Goal: Task Accomplishment & Management: Manage account settings

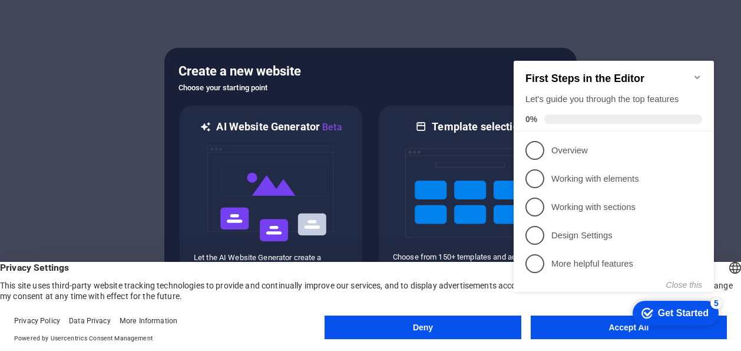
click at [442, 329] on button "Deny" at bounding box center [423, 327] width 196 height 24
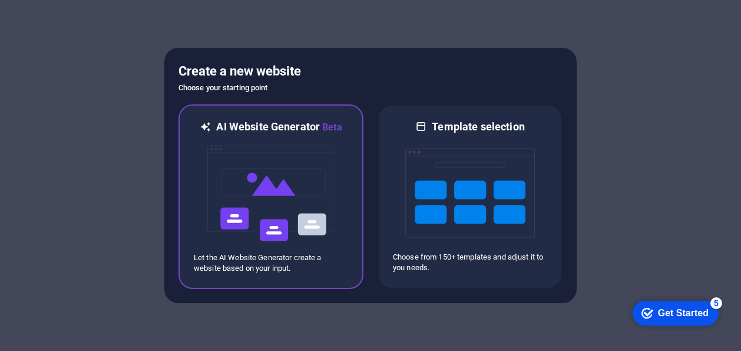
click at [275, 196] on img at bounding box center [271, 193] width 130 height 118
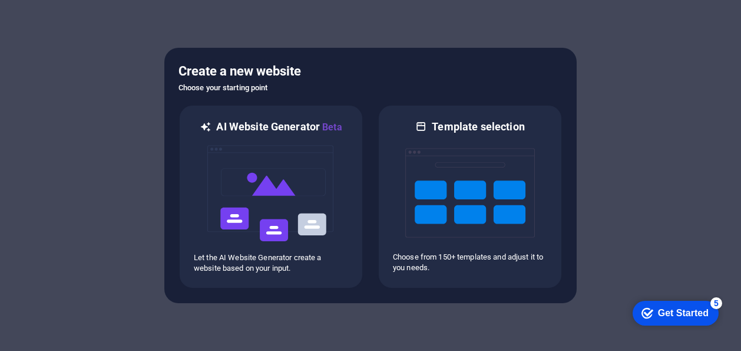
click at [680, 312] on div "Get Started" at bounding box center [683, 313] width 51 height 11
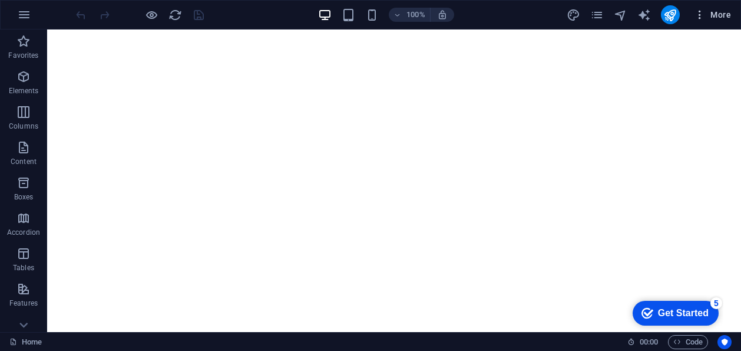
click at [700, 16] on icon "button" at bounding box center [700, 15] width 12 height 12
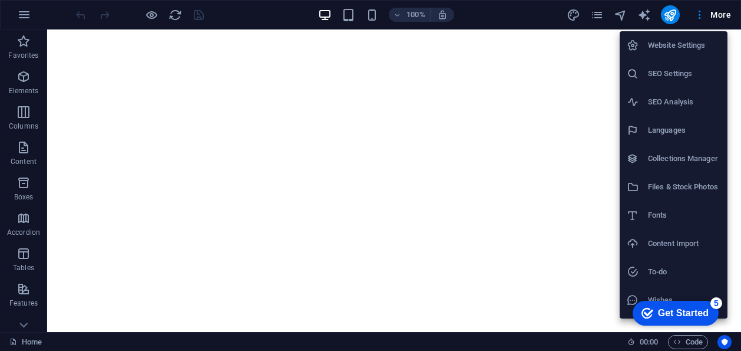
click at [676, 42] on h6 "Website Settings" at bounding box center [684, 45] width 72 height 14
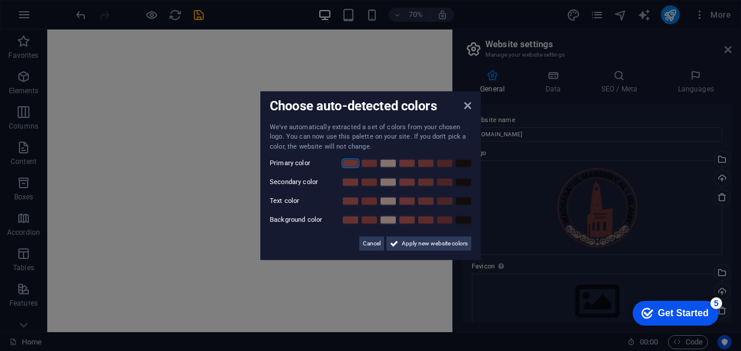
click at [349, 163] on link at bounding box center [351, 162] width 18 height 9
click at [388, 183] on link at bounding box center [388, 181] width 18 height 9
click at [462, 203] on link at bounding box center [464, 200] width 18 height 9
click at [434, 244] on span "Apply new website colors" at bounding box center [435, 243] width 66 height 14
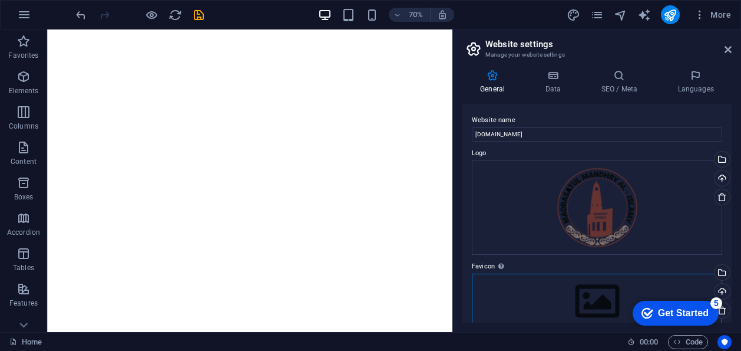
click at [608, 273] on div "Drag files here, click to choose files or select files from Files or our free s…" at bounding box center [597, 300] width 250 height 55
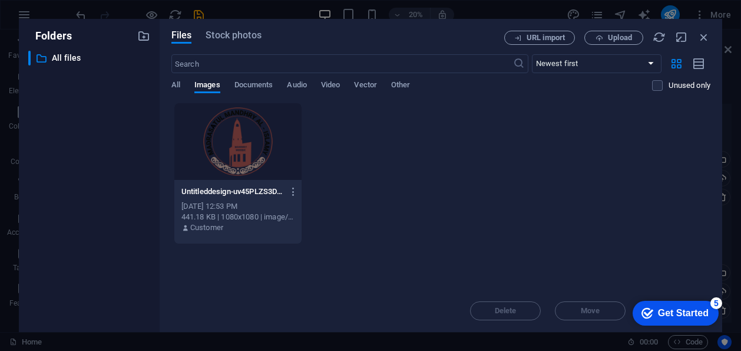
click at [229, 139] on div at bounding box center [237, 141] width 127 height 77
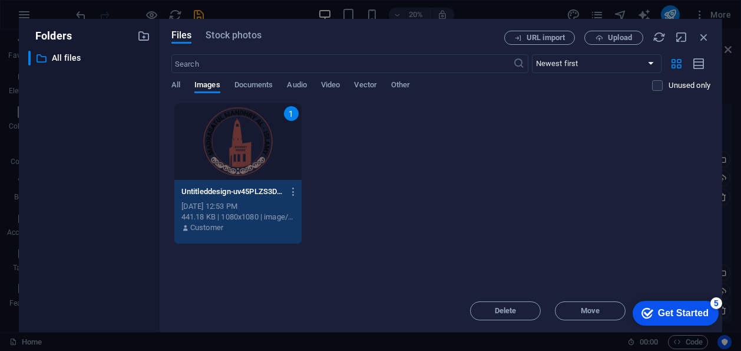
click at [241, 150] on div "1" at bounding box center [237, 141] width 127 height 77
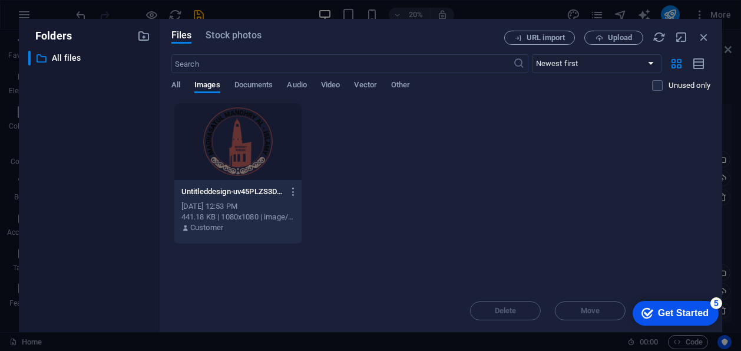
click at [241, 150] on div at bounding box center [237, 141] width 127 height 77
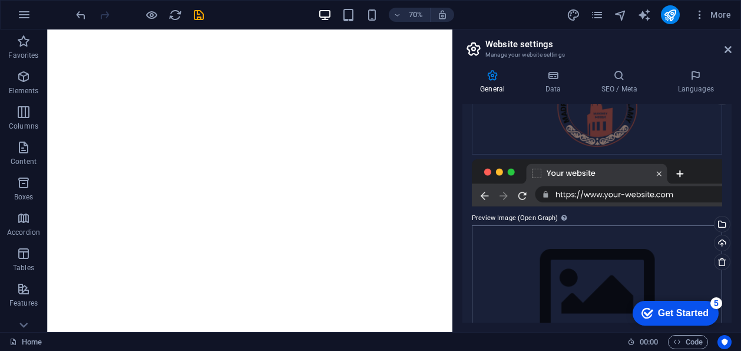
scroll to position [260, 0]
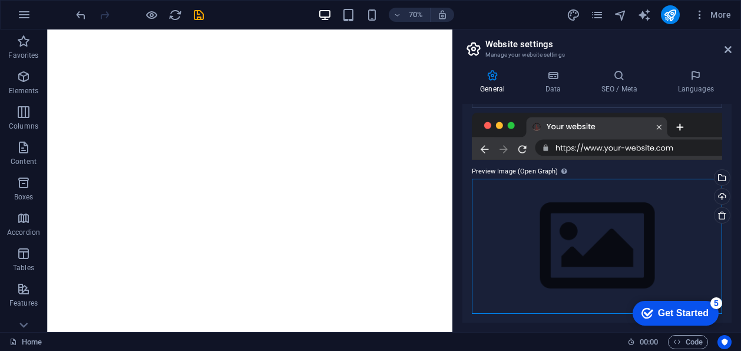
click at [588, 230] on div "Drag files here, click to choose files or select files from Files or our free s…" at bounding box center [597, 245] width 250 height 135
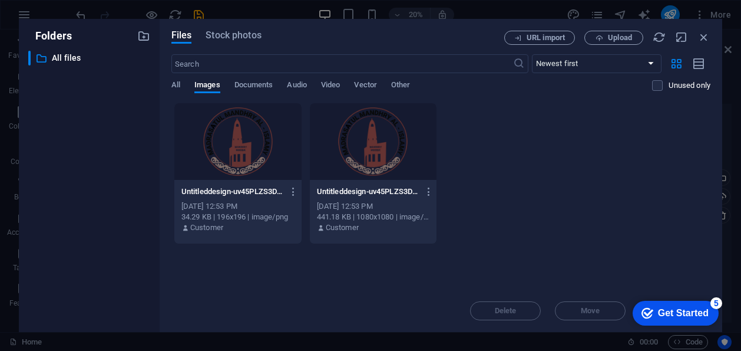
click at [388, 146] on div at bounding box center [373, 141] width 127 height 77
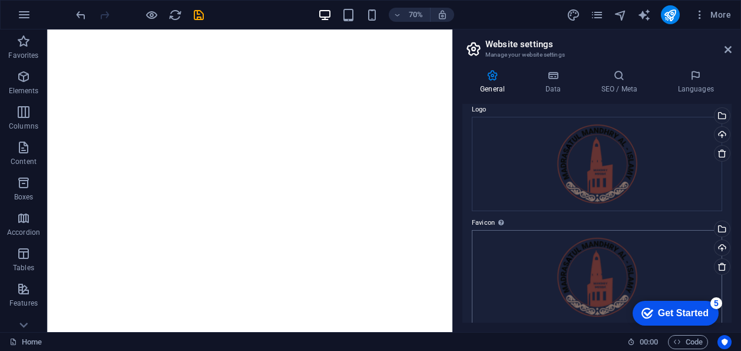
scroll to position [0, 0]
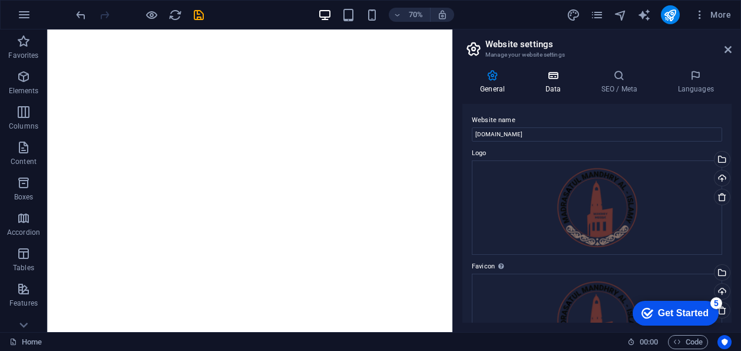
click at [552, 78] on icon at bounding box center [552, 76] width 51 height 12
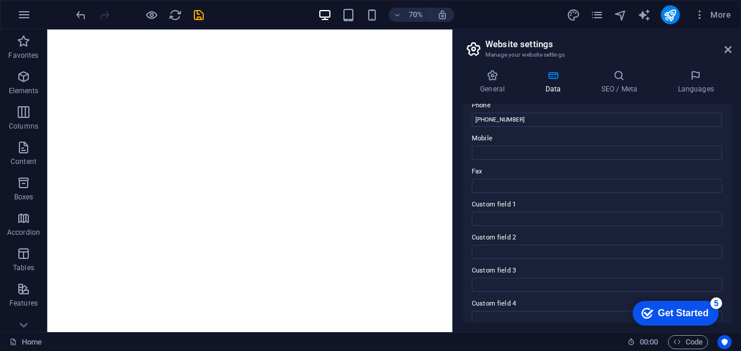
scroll to position [170, 0]
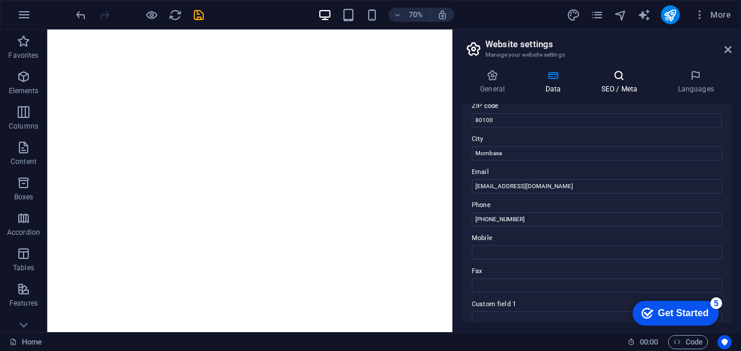
click at [619, 81] on icon at bounding box center [619, 76] width 72 height 12
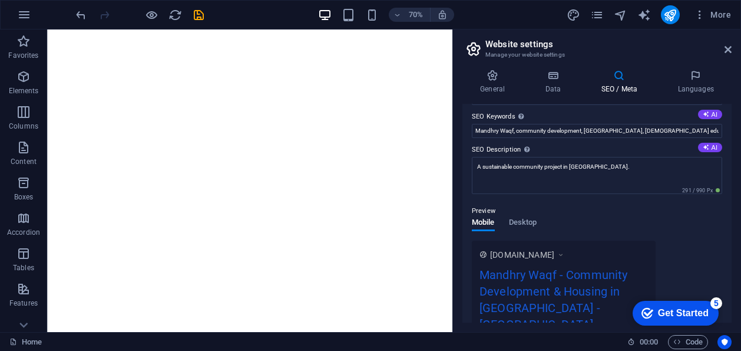
scroll to position [0, 0]
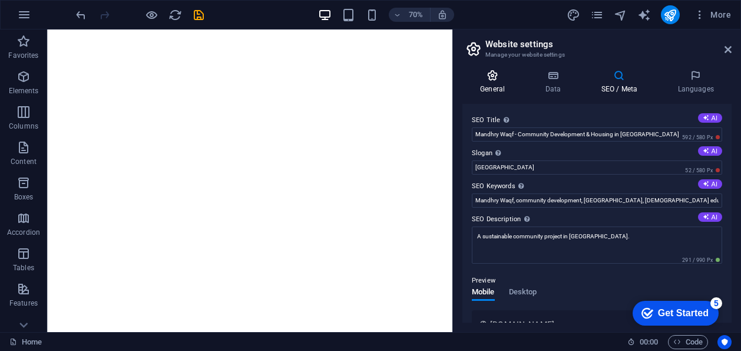
click at [499, 76] on icon at bounding box center [492, 76] width 60 height 12
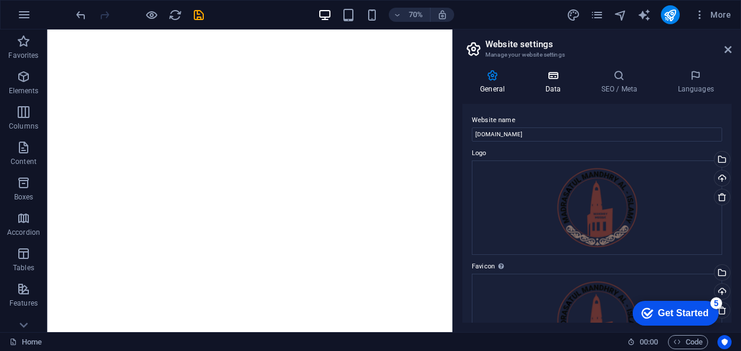
click at [558, 81] on icon at bounding box center [552, 76] width 51 height 12
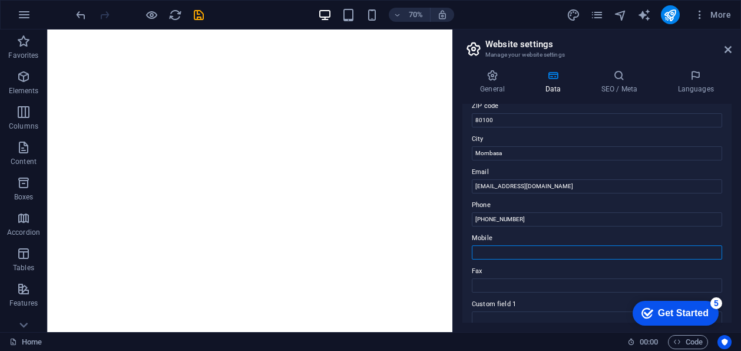
click at [505, 250] on input "Mobile" at bounding box center [597, 252] width 250 height 14
paste input "[PHONE_NUMBER]"
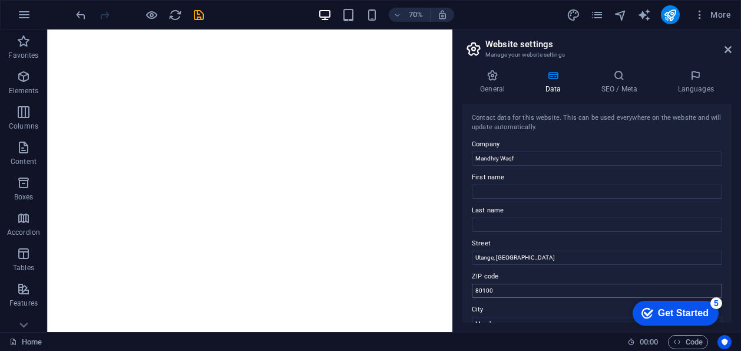
scroll to position [59, 0]
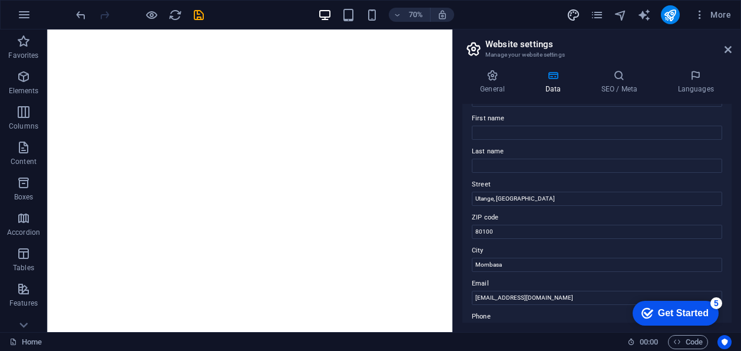
type input "[PHONE_NUMBER]"
drag, startPoint x: 555, startPoint y: 199, endPoint x: 452, endPoint y: 189, distance: 102.9
click at [454, 190] on aside "Website settings Manage your website settings General Data SEO / Meta Languages…" at bounding box center [596, 180] width 289 height 302
paste input "[DEMOGRAPHIC_DATA], [GEOGRAPHIC_DATA]"
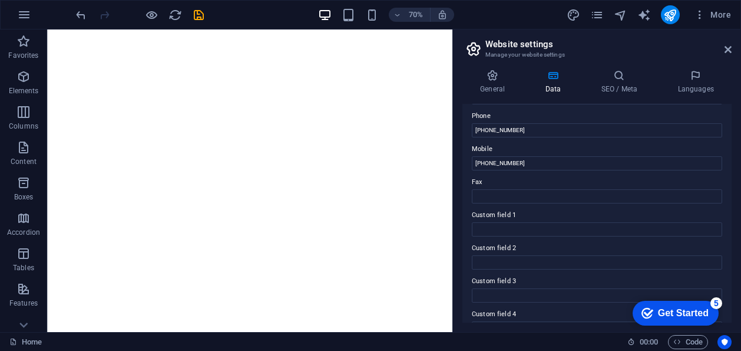
scroll to position [170, 0]
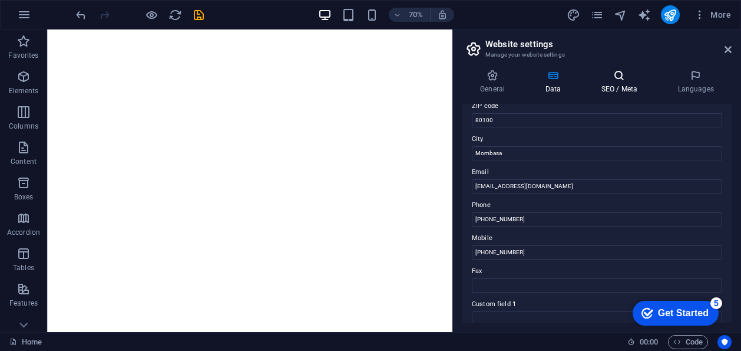
type input "[DEMOGRAPHIC_DATA], [GEOGRAPHIC_DATA]"
click at [618, 88] on h4 "SEO / Meta" at bounding box center [621, 82] width 77 height 25
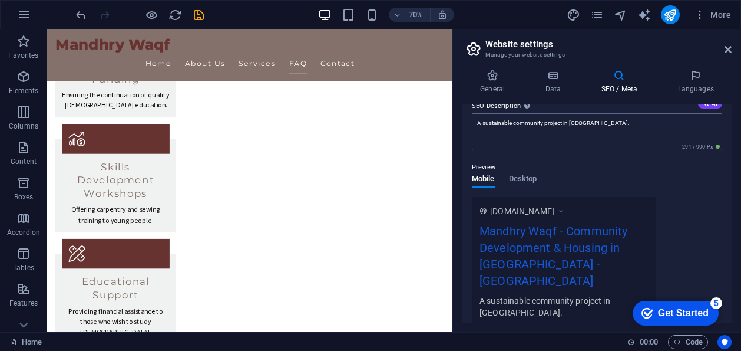
scroll to position [0, 0]
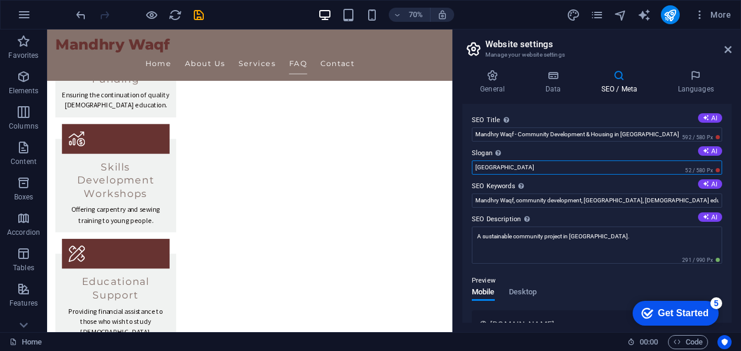
drag, startPoint x: 498, startPoint y: 169, endPoint x: 464, endPoint y: 167, distance: 34.2
click at [464, 167] on div "SEO Title The title of your website - make it something that stands out in sear…" at bounding box center [596, 213] width 269 height 219
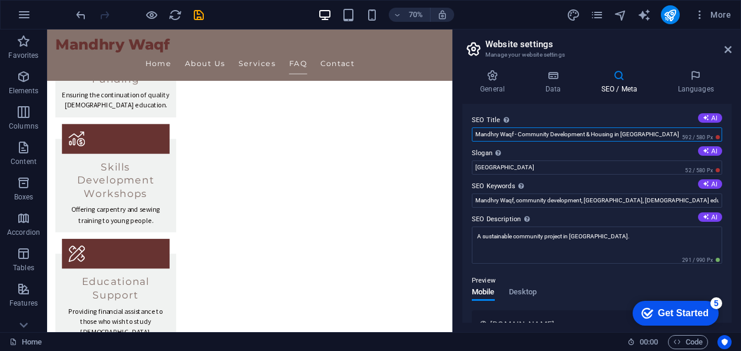
drag, startPoint x: 513, startPoint y: 135, endPoint x: 469, endPoint y: 135, distance: 44.2
click at [470, 135] on div "SEO Title The title of your website - make it something that stands out in sear…" at bounding box center [596, 213] width 269 height 219
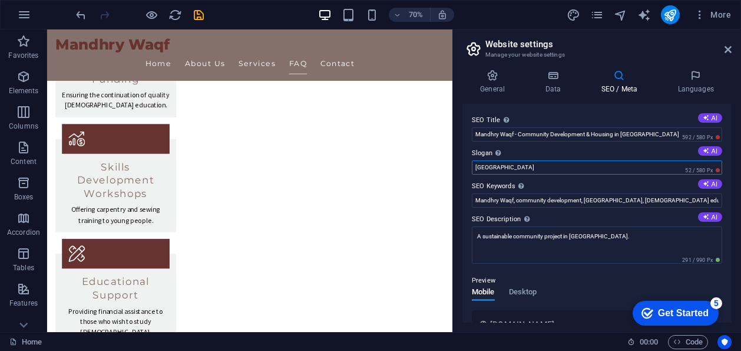
drag, startPoint x: 548, startPoint y: 199, endPoint x: 618, endPoint y: 228, distance: 75.5
paste input "Mandhry Waqf"
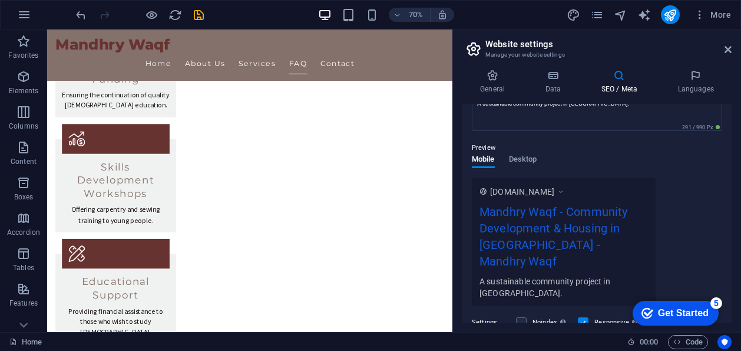
scroll to position [118, 0]
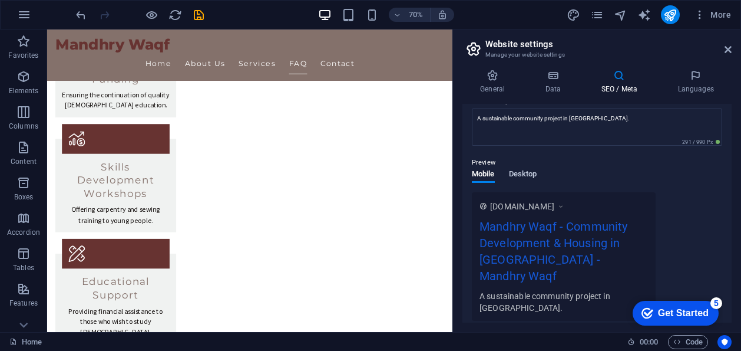
type input "Mandhry Waqf"
click at [522, 174] on span "Desktop" at bounding box center [523, 175] width 28 height 16
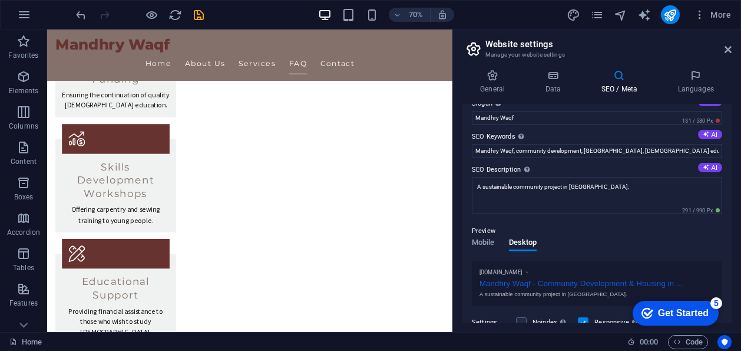
scroll to position [0, 0]
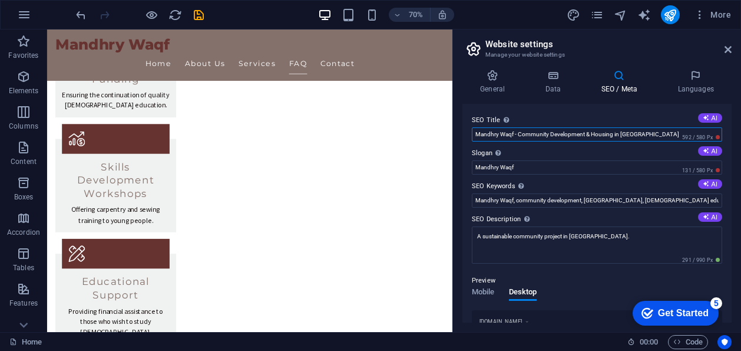
drag, startPoint x: 638, startPoint y: 135, endPoint x: 513, endPoint y: 136, distance: 125.5
click at [513, 136] on input "Mandhry Waqf - Community Development & Housing in [GEOGRAPHIC_DATA]" at bounding box center [597, 134] width 250 height 14
type input "Mandhry Waqf"
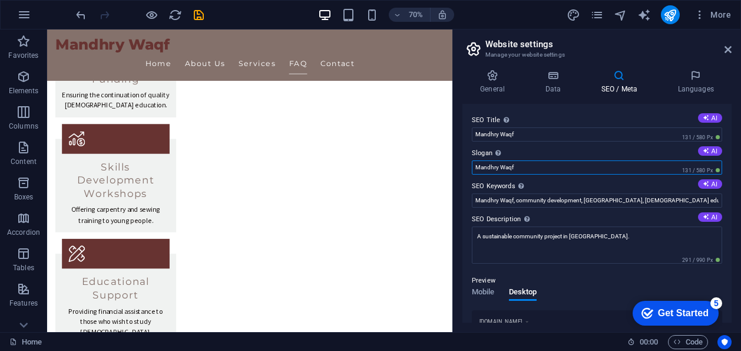
drag, startPoint x: 476, startPoint y: 164, endPoint x: 461, endPoint y: 165, distance: 15.3
click at [461, 165] on div "General Data SEO / Meta Languages Website name [DOMAIN_NAME] Logo Drag files he…" at bounding box center [597, 196] width 288 height 272
paste input "- Community Development & Housing in [GEOGRAPHIC_DATA]"
drag, startPoint x: 608, startPoint y: 167, endPoint x: 581, endPoint y: 166, distance: 27.1
click at [581, 166] on input "- Community Development & Housing in [GEOGRAPHIC_DATA] Waqf" at bounding box center [597, 167] width 250 height 14
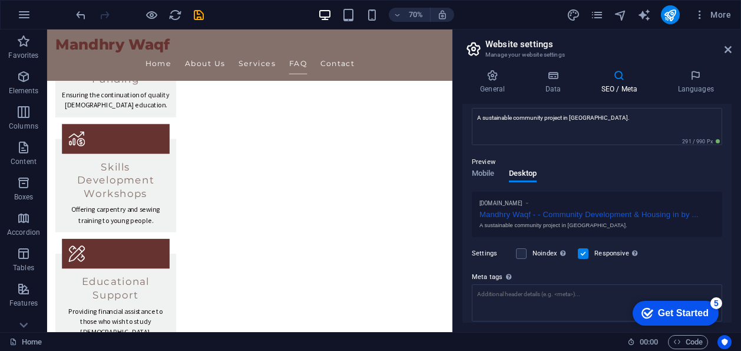
scroll to position [192, 0]
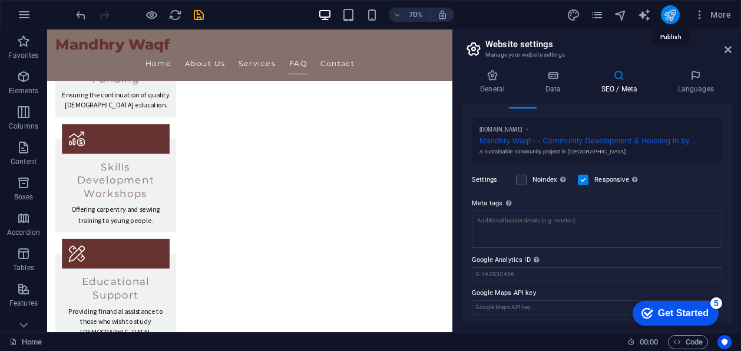
type input "- Community Development & Housing in by [PERSON_NAME]"
click at [670, 14] on icon "publish" at bounding box center [670, 15] width 14 height 14
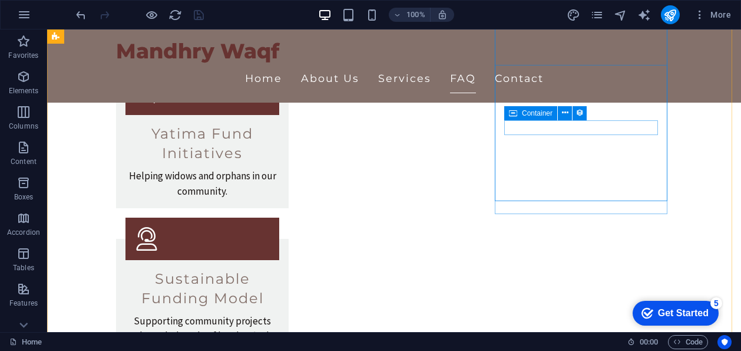
scroll to position [2510, 0]
